Goal: Task Accomplishment & Management: Manage account settings

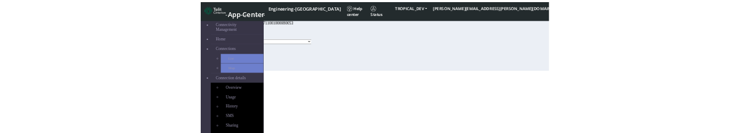
scroll to position [253, 0]
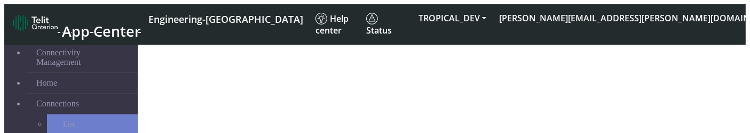
select select "activated"
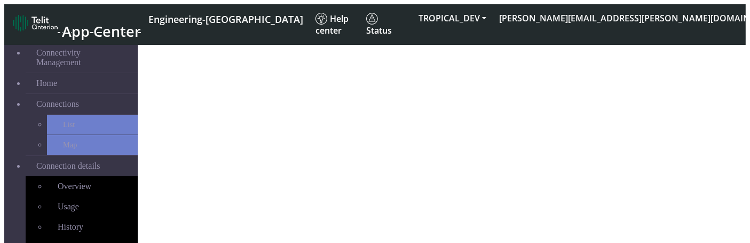
select select "activated"
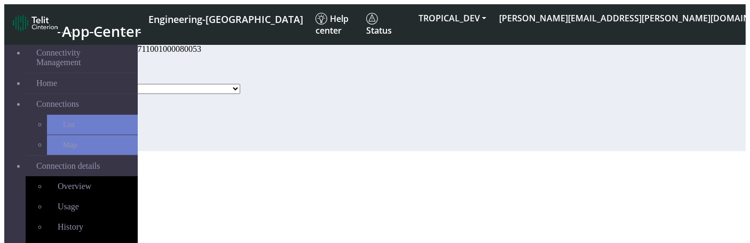
click at [240, 94] on select "Activated Deactivated" at bounding box center [163, 89] width 153 height 10
click at [250, 133] on div "Status Activated Deactivated Update" at bounding box center [172, 102] width 170 height 97
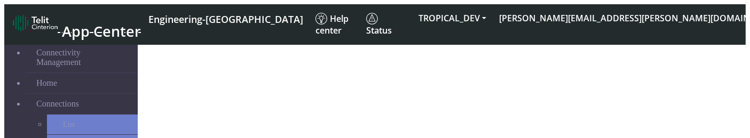
select select "activated"
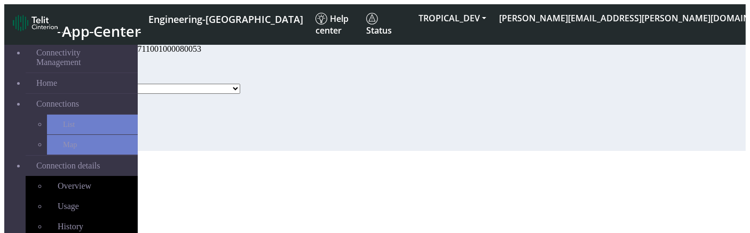
click at [240, 94] on select "Activated Deactivated" at bounding box center [163, 89] width 153 height 10
click at [239, 138] on div "Status Activated Deactivated Update" at bounding box center [172, 102] width 170 height 97
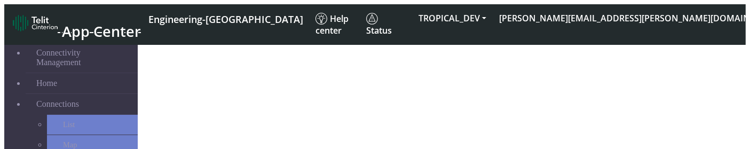
select select "activated"
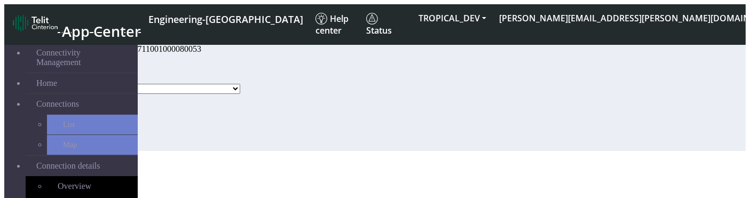
click at [240, 94] on select "Activated Deactivated Blocked" at bounding box center [163, 89] width 153 height 10
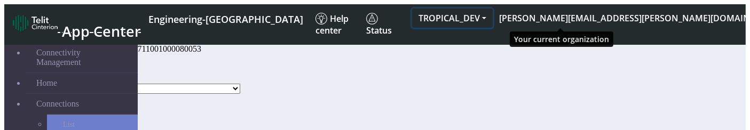
click at [493, 14] on button "TROPICAL_DEV" at bounding box center [452, 18] width 81 height 19
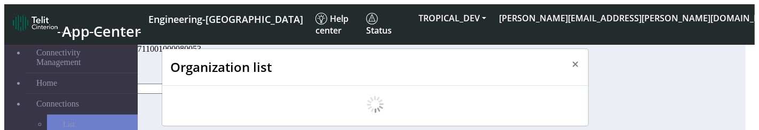
scroll to position [3, 0]
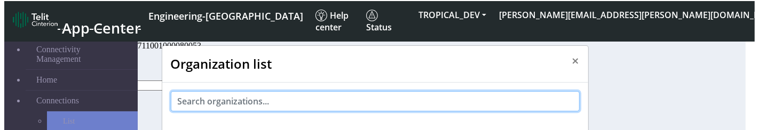
click at [278, 94] on input "text" at bounding box center [375, 101] width 409 height 20
paste input "tmobile_taap"
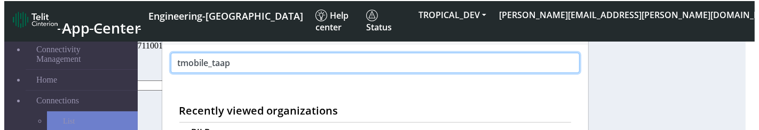
click at [247, 60] on input "tmobile_taap" at bounding box center [375, 63] width 409 height 20
type input "atteod"
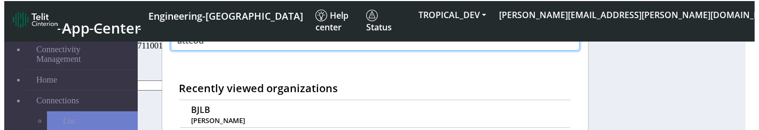
scroll to position [66, 0]
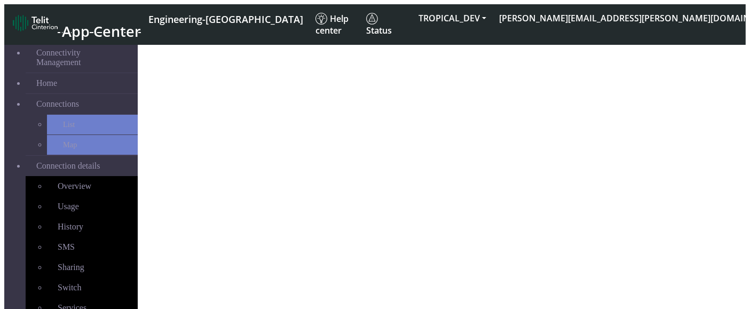
select select "activated"
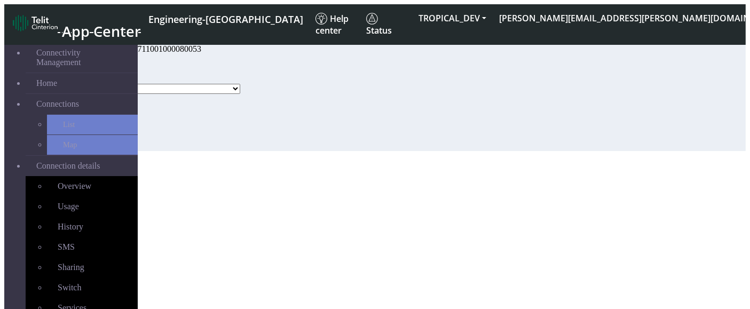
click at [240, 94] on select "Activated Deactivated Blocked" at bounding box center [163, 89] width 153 height 10
click at [258, 130] on section "Connectivity Management Home Connections List Map Connection details Overview U…" at bounding box center [374, 92] width 741 height 117
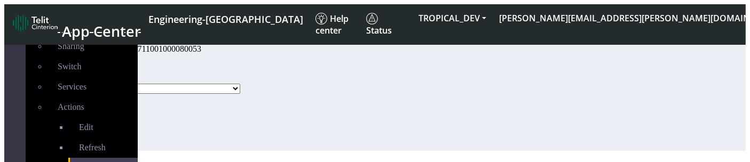
scroll to position [223, 0]
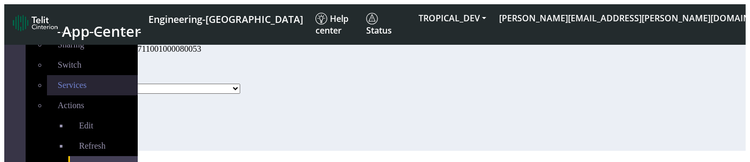
click at [58, 81] on span "Services" at bounding box center [72, 85] width 29 height 9
select select "2: 6"
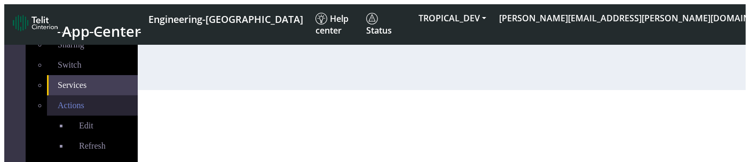
click at [58, 101] on span "Actions" at bounding box center [71, 105] width 27 height 9
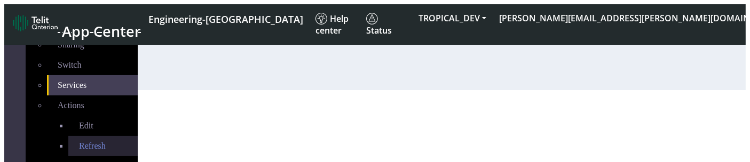
scroll to position [260, 0]
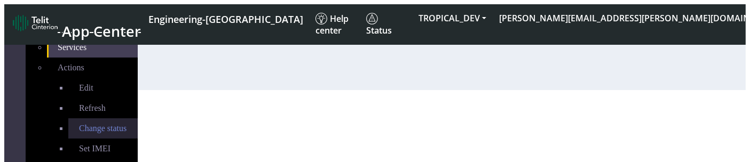
click at [79, 124] on span "Change status" at bounding box center [103, 128] width 48 height 9
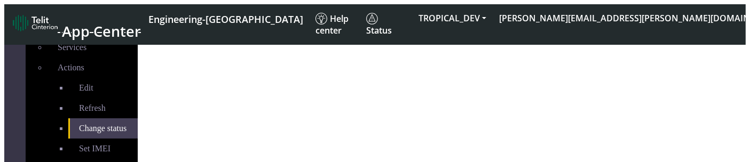
select select "activated"
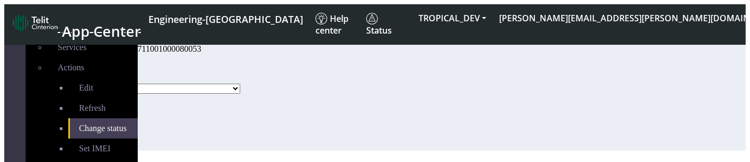
click at [240, 94] on select "Activated Deactivated Blocked" at bounding box center [163, 89] width 153 height 10
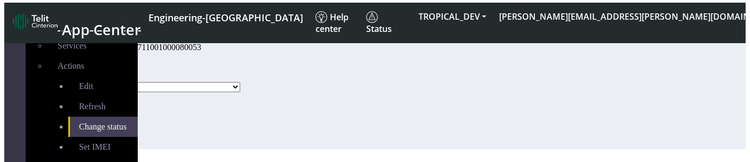
scroll to position [39, 0]
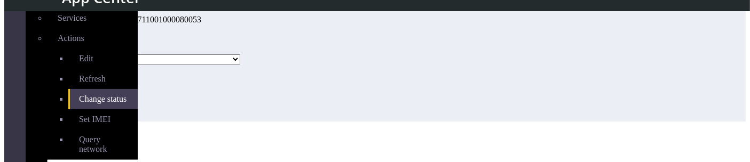
click at [234, 62] on select "Activated Deactivated Blocked" at bounding box center [163, 59] width 153 height 10
click at [242, 43] on div "Status Activated Deactivated Blocked" at bounding box center [172, 53] width 170 height 21
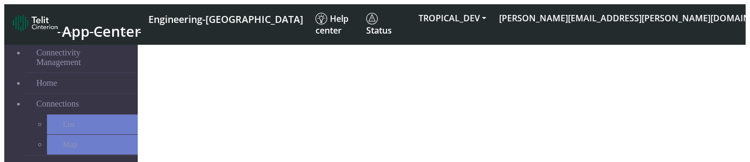
select select "activated"
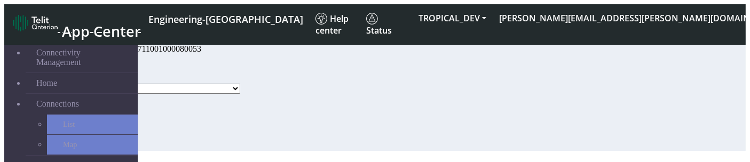
select select "activated"
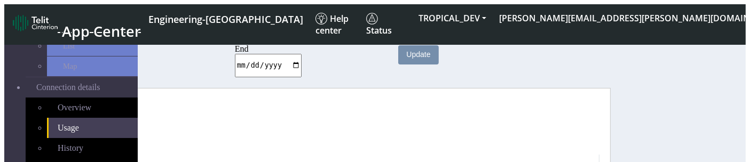
scroll to position [206, 0]
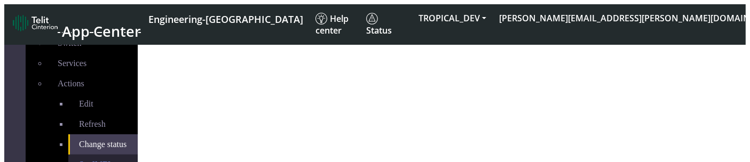
select select "activated"
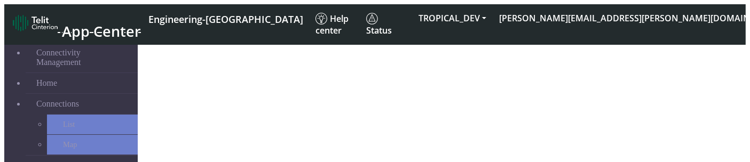
select select "activated"
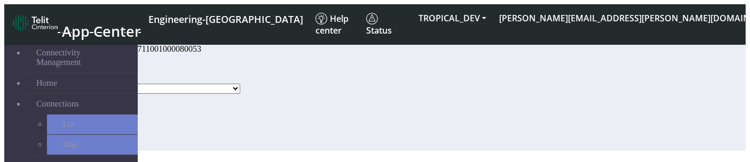
click at [240, 94] on select "Activated Deactivated Blocked" at bounding box center [163, 89] width 153 height 10
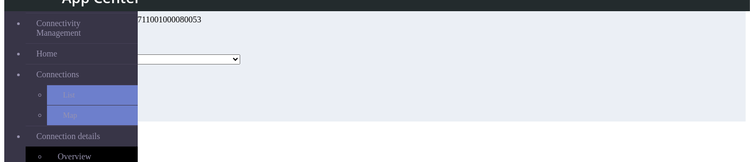
click at [240, 56] on select "Activated Deactivated Blocked" at bounding box center [163, 59] width 153 height 10
click at [257, 122] on div "Status Activated Deactivated Blocked Update" at bounding box center [172, 73] width 170 height 97
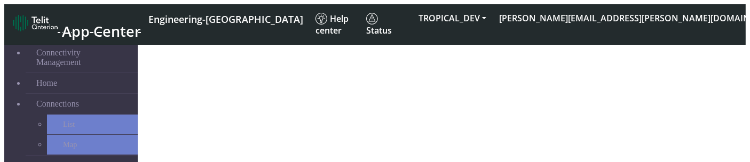
select select "activated"
